Goal: Task Accomplishment & Management: Complete application form

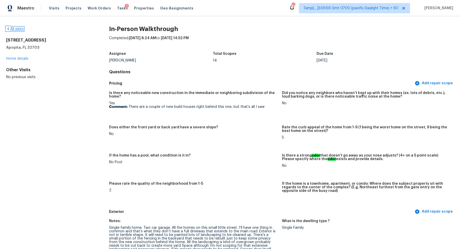
click at [19, 28] on link "All visits" at bounding box center [14, 29] width 17 height 4
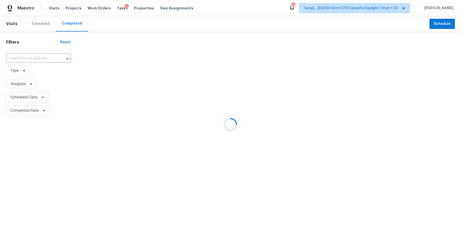
click at [22, 65] on div at bounding box center [230, 124] width 461 height 249
click at [36, 60] on div at bounding box center [230, 124] width 461 height 249
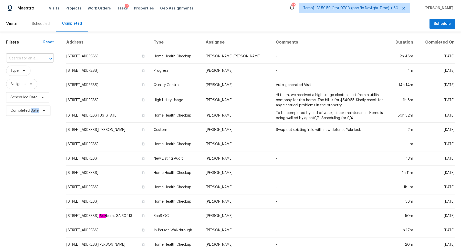
click at [42, 58] on div at bounding box center [46, 58] width 13 height 7
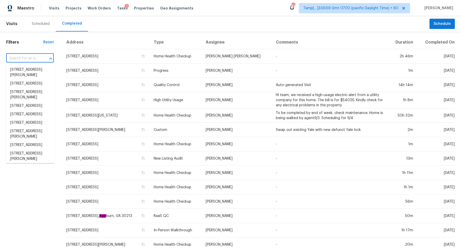
paste input "[STREET_ADDRESS]"
type input "[STREET_ADDRESS]"
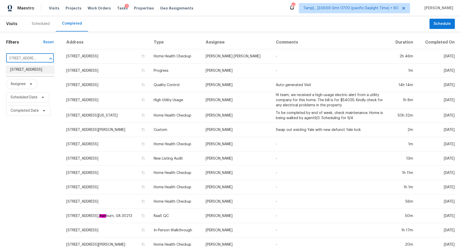
click at [34, 72] on li "[STREET_ADDRESS]" at bounding box center [30, 70] width 48 height 8
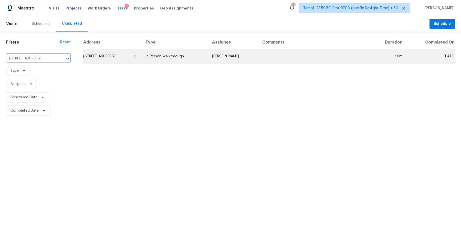
click at [130, 60] on td "[STREET_ADDRESS]" at bounding box center [112, 56] width 58 height 14
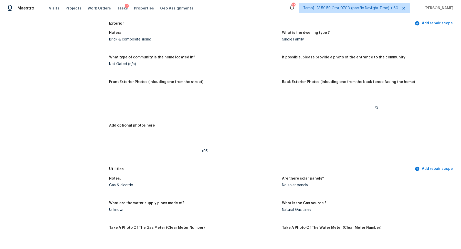
scroll to position [201, 0]
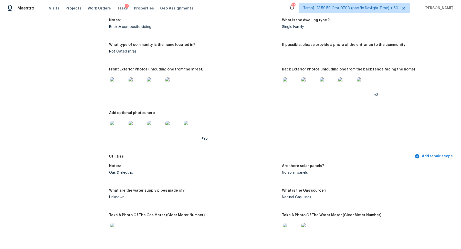
click at [123, 86] on img at bounding box center [118, 85] width 16 height 16
click at [288, 83] on img at bounding box center [291, 85] width 16 height 16
click at [119, 133] on img at bounding box center [118, 129] width 16 height 16
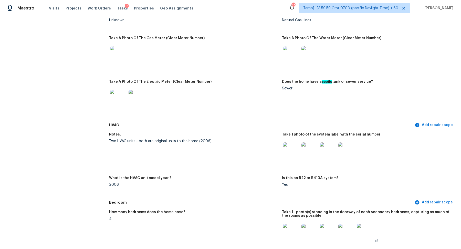
scroll to position [378, 0]
click at [283, 152] on img at bounding box center [291, 150] width 16 height 16
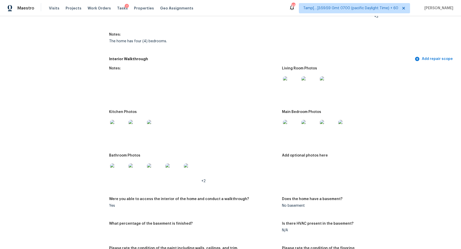
scroll to position [599, 0]
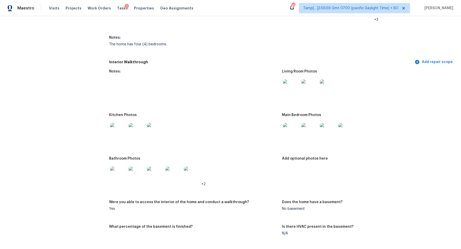
click at [287, 89] on img at bounding box center [291, 87] width 16 height 16
click at [295, 137] on img at bounding box center [291, 131] width 16 height 16
click at [125, 175] on img at bounding box center [118, 174] width 16 height 16
click at [121, 136] on img at bounding box center [118, 131] width 16 height 16
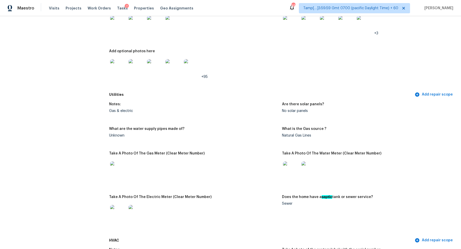
scroll to position [237, 0]
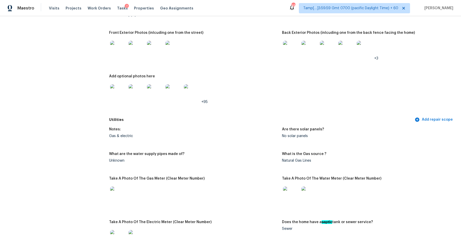
click at [119, 95] on img at bounding box center [118, 92] width 16 height 16
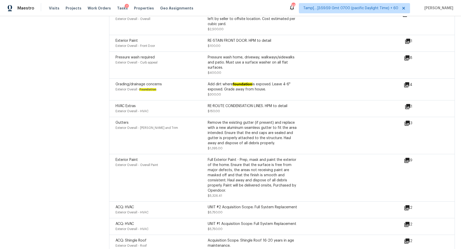
scroll to position [1601, 0]
click at [405, 86] on icon at bounding box center [407, 85] width 6 height 6
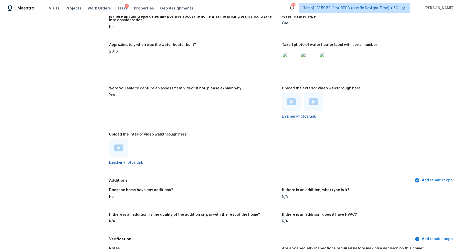
scroll to position [977, 0]
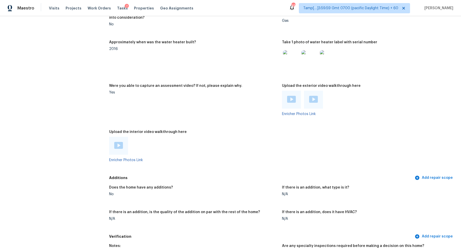
click at [288, 64] on img at bounding box center [291, 58] width 16 height 16
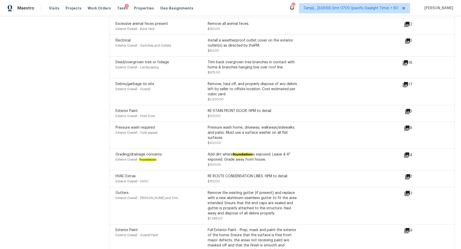
scroll to position [1532, 0]
click at [407, 155] on icon at bounding box center [406, 154] width 5 height 5
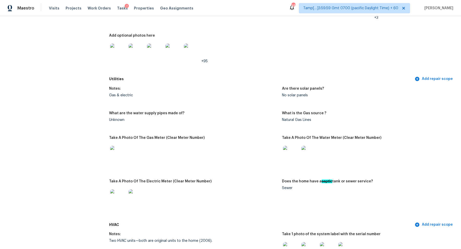
scroll to position [231, 0]
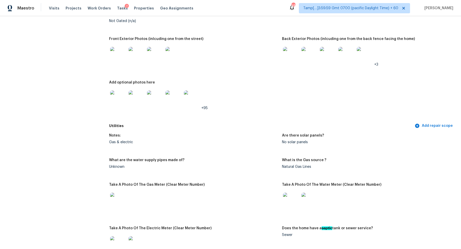
click at [121, 102] on img at bounding box center [118, 98] width 16 height 16
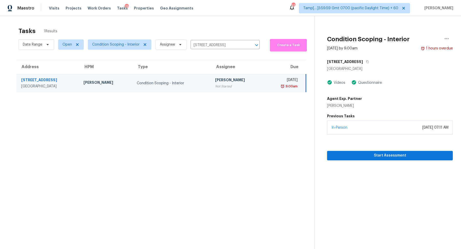
click at [220, 47] on input "109 White Pine Ct, Moncks Corner, SC 29461" at bounding box center [217, 45] width 55 height 8
paste input "[STREET_ADDRESS]"
type input "[STREET_ADDRESS]"
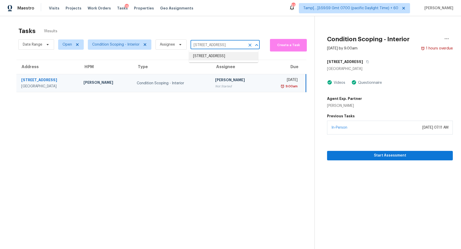
click at [229, 59] on li "[STREET_ADDRESS]" at bounding box center [223, 56] width 69 height 8
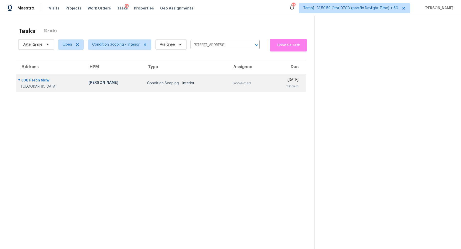
click at [228, 79] on td "Unclaimed" at bounding box center [248, 83] width 41 height 18
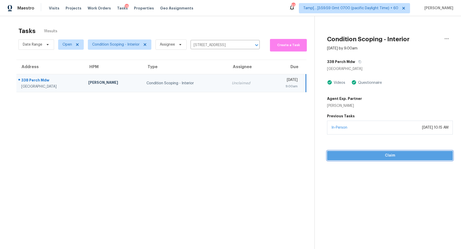
click at [346, 153] on span "Claim" at bounding box center [390, 155] width 118 height 6
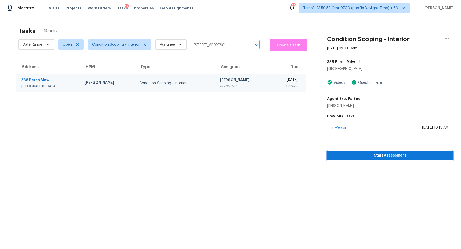
click at [357, 157] on span "Start Assessment" at bounding box center [390, 155] width 118 height 6
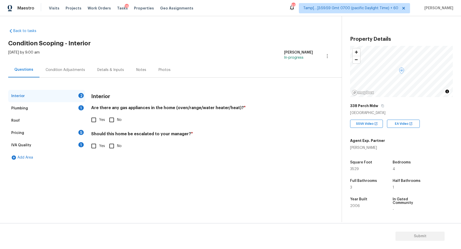
click at [115, 118] on input "No" at bounding box center [111, 119] width 11 height 11
checkbox input "true"
click at [96, 120] on input "Yes" at bounding box center [93, 120] width 11 height 11
checkbox input "true"
checkbox input "false"
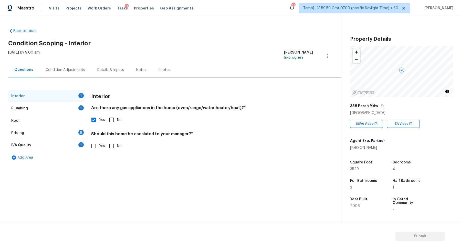
click at [100, 142] on label "Yes" at bounding box center [96, 146] width 17 height 11
click at [99, 142] on input "Yes" at bounding box center [93, 146] width 11 height 11
checkbox input "true"
click at [94, 192] on button "button" at bounding box center [97, 186] width 12 height 20
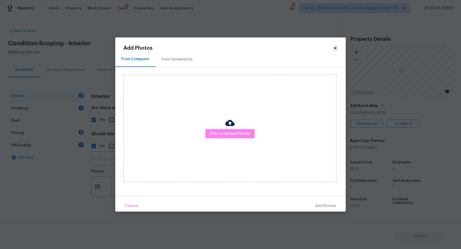
click at [210, 139] on div "Click to Upload Photos" at bounding box center [229, 129] width 213 height 108
click at [223, 129] on button "Click to Upload Photos" at bounding box center [229, 133] width 49 height 9
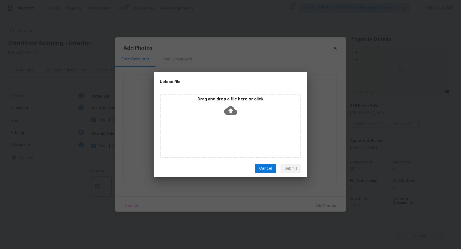
click at [245, 110] on div "Drag and drop a file here or click" at bounding box center [231, 108] width 140 height 22
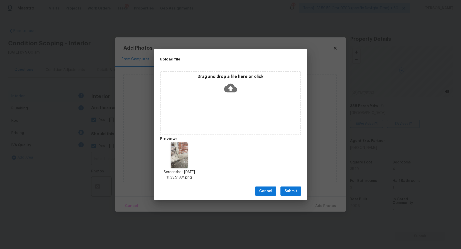
click at [293, 193] on span "Submit" at bounding box center [290, 191] width 13 height 6
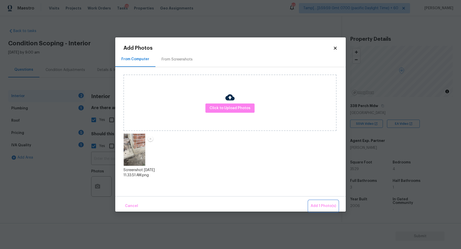
click at [314, 205] on span "Add 1 Photo(s)" at bounding box center [323, 206] width 25 height 6
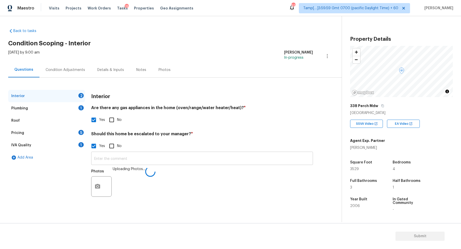
click at [227, 158] on input "text" at bounding box center [202, 159] width 222 height 12
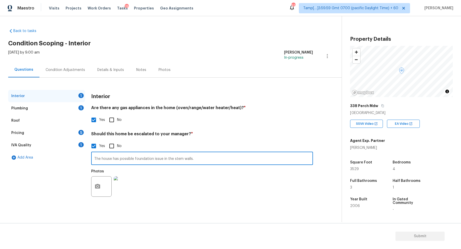
type input "The house has possible foundation issue in the stem walls."
click at [305, 137] on h4 "Should this home be escalated to your manager? *" at bounding box center [202, 134] width 222 height 7
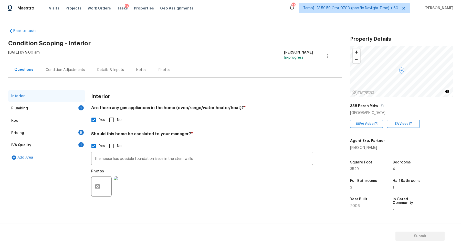
click at [77, 111] on div "Plumbing 1" at bounding box center [46, 108] width 77 height 12
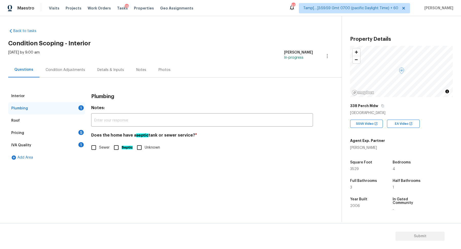
click at [100, 145] on span "Sewer" at bounding box center [104, 147] width 10 height 5
click at [99, 145] on input "Sewer" at bounding box center [93, 147] width 11 height 11
checkbox input "true"
click at [75, 134] on div "Pricing 5" at bounding box center [46, 133] width 77 height 12
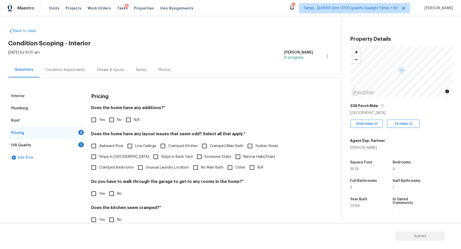
click at [114, 122] on input "No" at bounding box center [111, 119] width 11 height 11
checkbox input "true"
click at [107, 155] on span "Slope in Front Yard" at bounding box center [124, 156] width 50 height 5
click at [99, 155] on input "Slope in Front Yard" at bounding box center [93, 156] width 11 height 11
checkbox input "true"
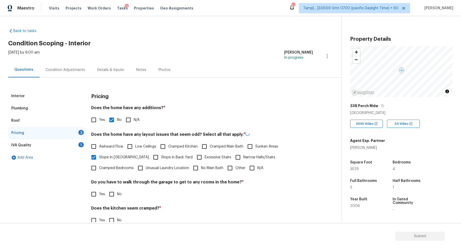
click at [161, 156] on span "Slope in Back Yard" at bounding box center [176, 157] width 31 height 5
click at [155, 156] on input "Slope in Back Yard" at bounding box center [155, 157] width 11 height 11
checkbox input "true"
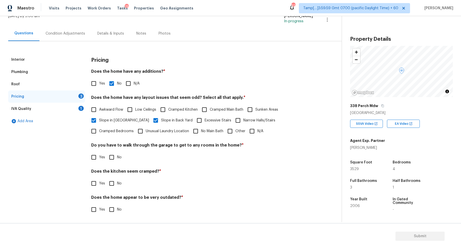
click at [114, 151] on div "Do you have to walk through the garage to get to any rooms in the home? * Yes No" at bounding box center [202, 153] width 222 height 20
click at [107, 154] on input "No" at bounding box center [111, 157] width 11 height 11
checkbox input "true"
click at [106, 178] on input "No" at bounding box center [111, 183] width 11 height 11
checkbox input "true"
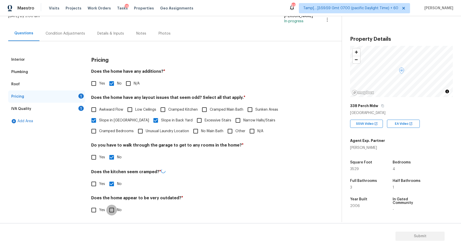
click at [106, 205] on input "No" at bounding box center [111, 210] width 11 height 11
checkbox input "true"
click at [76, 109] on div "IVA Quality 1" at bounding box center [46, 109] width 77 height 12
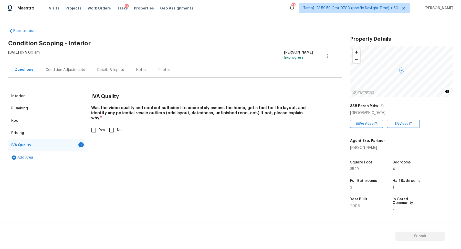
scroll to position [0, 0]
click at [105, 125] on div "Yes No" at bounding box center [202, 130] width 222 height 11
click at [92, 129] on input "Yes" at bounding box center [93, 130] width 11 height 11
checkbox input "true"
click at [63, 64] on div "Condition Adjustments" at bounding box center [65, 69] width 52 height 15
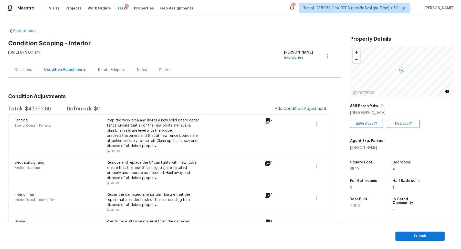
click at [287, 114] on div "Fencing Exterior Overall - Fencing Prep the work area and install a new solid b…" at bounding box center [168, 135] width 321 height 42
click at [292, 113] on button "Add Condition Adjustment" at bounding box center [300, 108] width 58 height 11
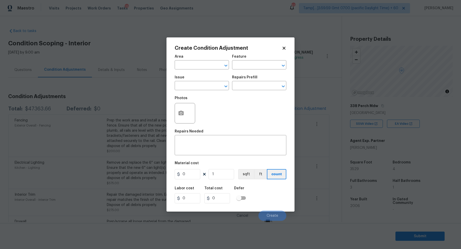
click at [195, 70] on span "Area ​" at bounding box center [202, 62] width 54 height 21
click at [197, 65] on input "text" at bounding box center [195, 65] width 40 height 8
click at [199, 88] on li "Interior Overall" at bounding box center [202, 85] width 54 height 8
type input "Interior Overall"
click at [199, 88] on input "text" at bounding box center [195, 86] width 40 height 8
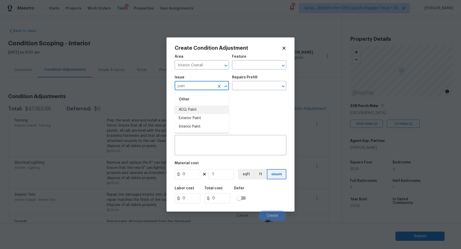
click at [206, 111] on li "ACQ: Paint" at bounding box center [202, 109] width 54 height 8
type input "ACQ: Paint"
click at [253, 89] on input "text" at bounding box center [252, 86] width 40 height 8
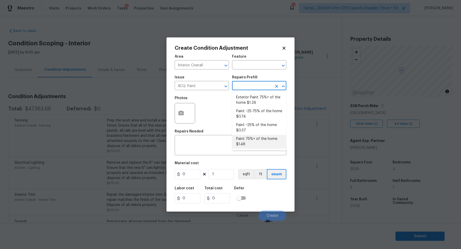
click at [246, 147] on li "Paint 75%+ of the home $1.48" at bounding box center [259, 142] width 54 height 14
type input "Acquisition"
type textarea "Acquisition Scope: 75%+ of the home will likely require interior paint"
type input "1.48"
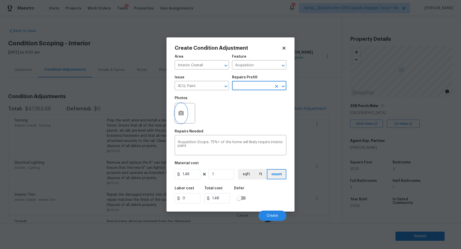
click at [186, 114] on button "button" at bounding box center [181, 113] width 12 height 20
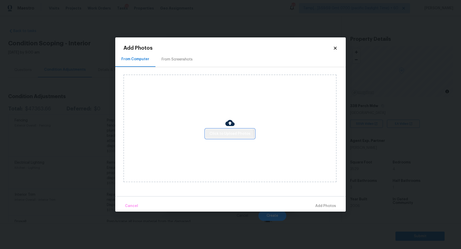
click at [221, 137] on button "Click to Upload Photos" at bounding box center [229, 133] width 49 height 9
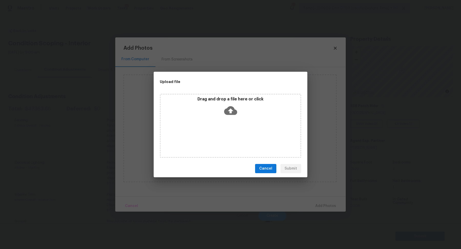
click at [239, 118] on div "Drag and drop a file here or click" at bounding box center [231, 108] width 140 height 22
